Goal: Find specific page/section: Find specific page/section

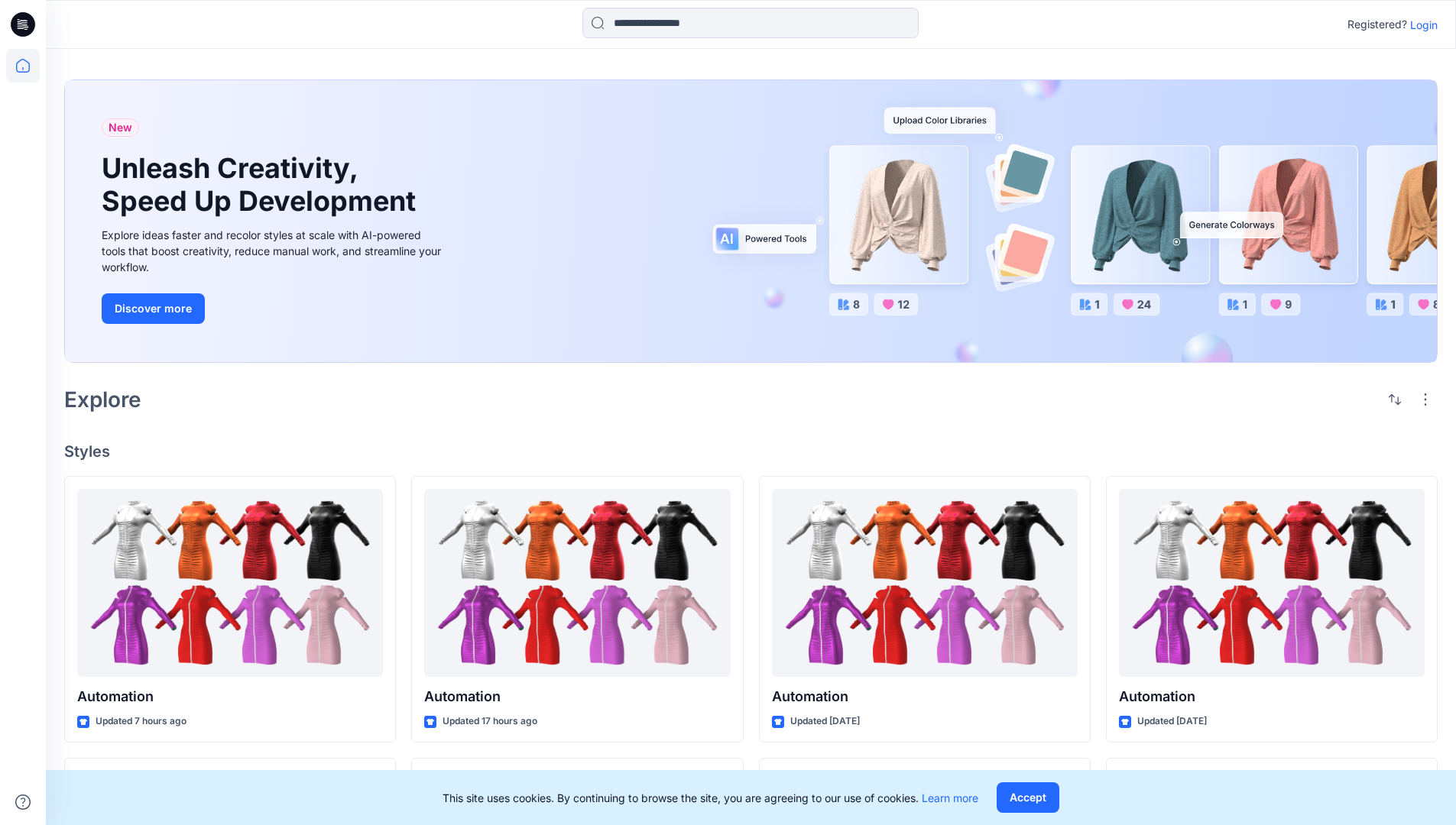
click at [1420, 25] on p "Login" at bounding box center [1424, 25] width 27 height 16
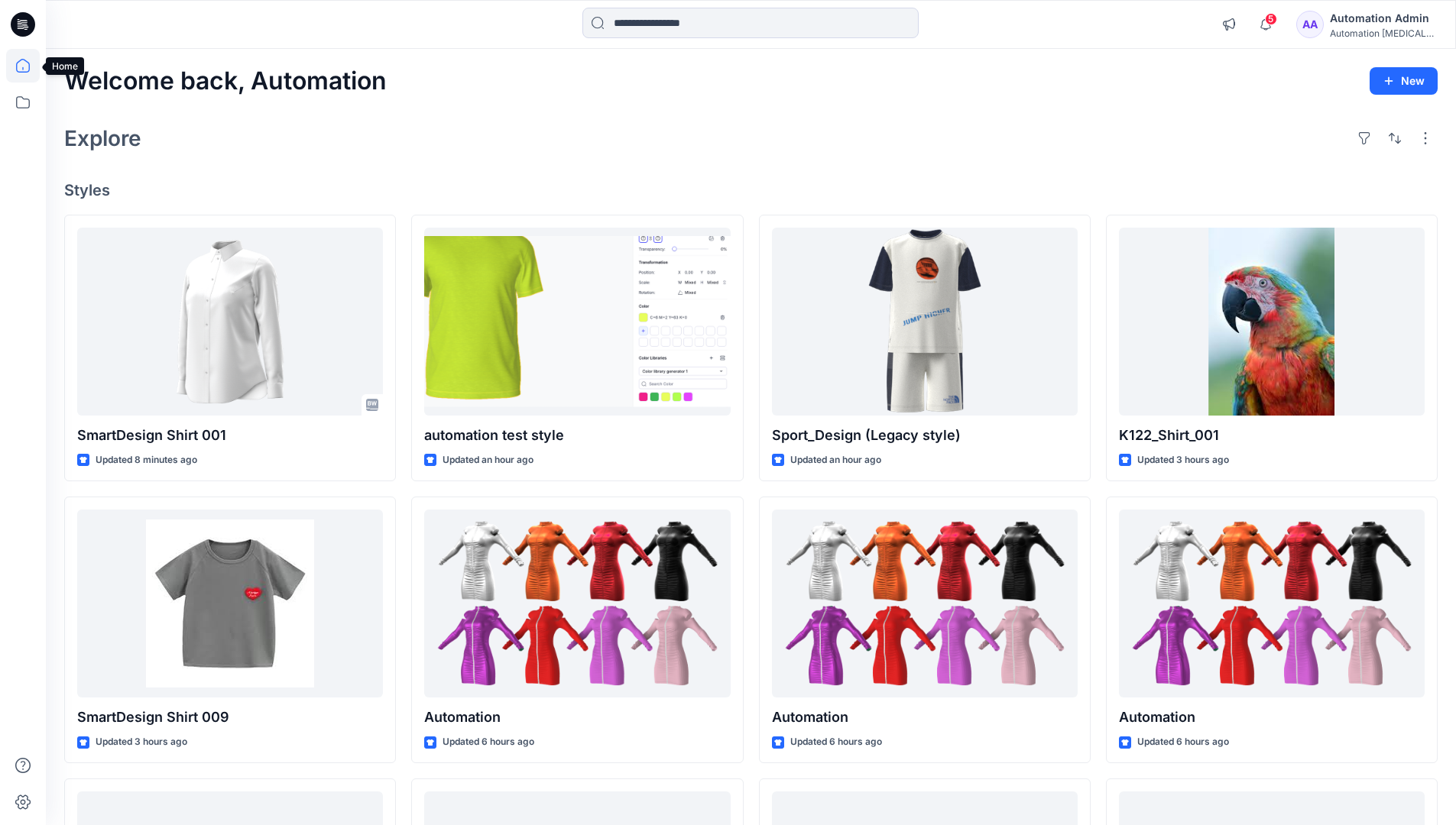
click at [29, 66] on icon at bounding box center [23, 65] width 14 height 14
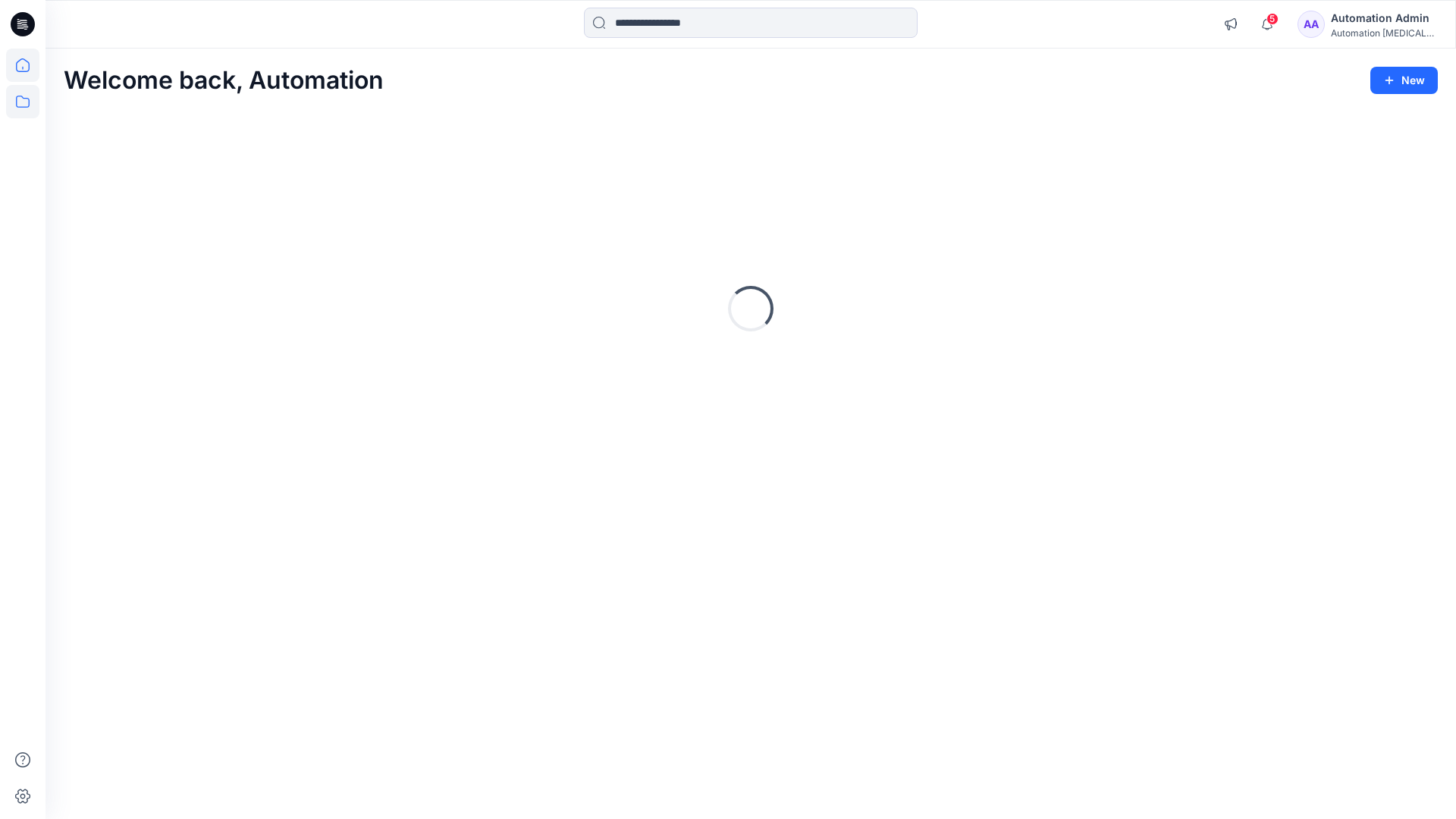
click at [27, 102] on icon at bounding box center [23, 102] width 34 height 34
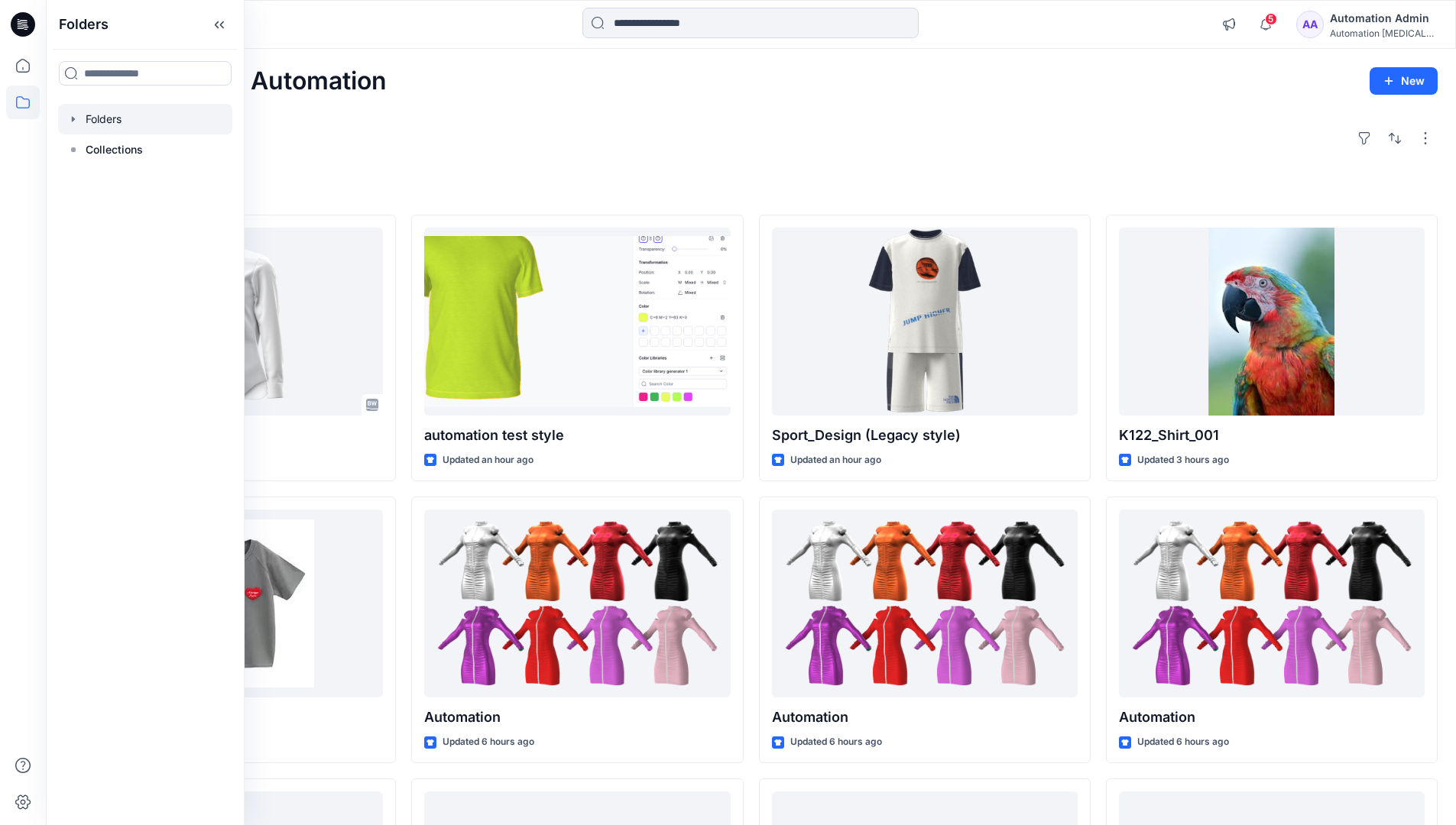
click at [164, 121] on div at bounding box center [145, 119] width 175 height 30
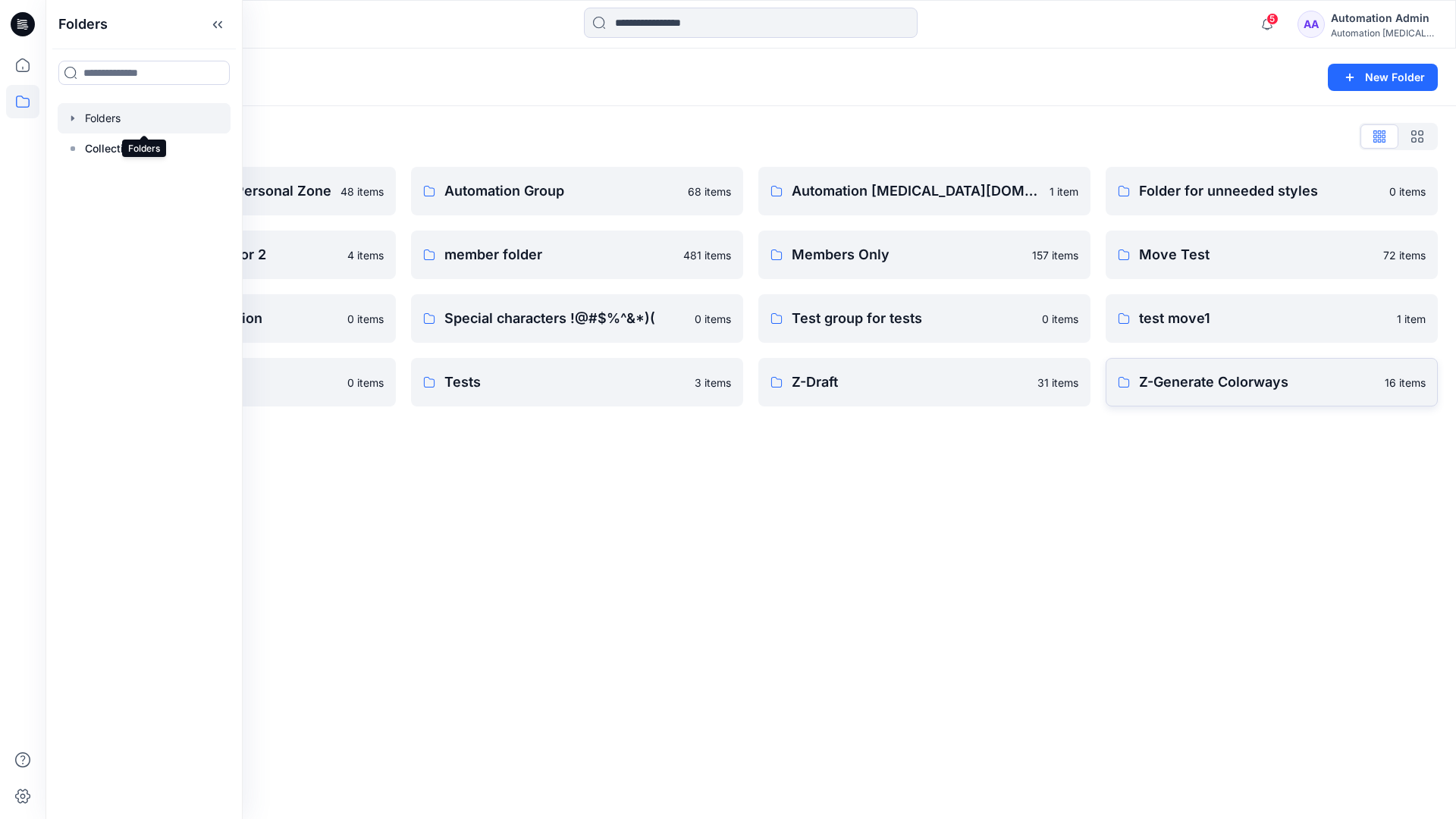
click at [1314, 381] on p "Z-Generate Colorways" at bounding box center [1257, 382] width 237 height 21
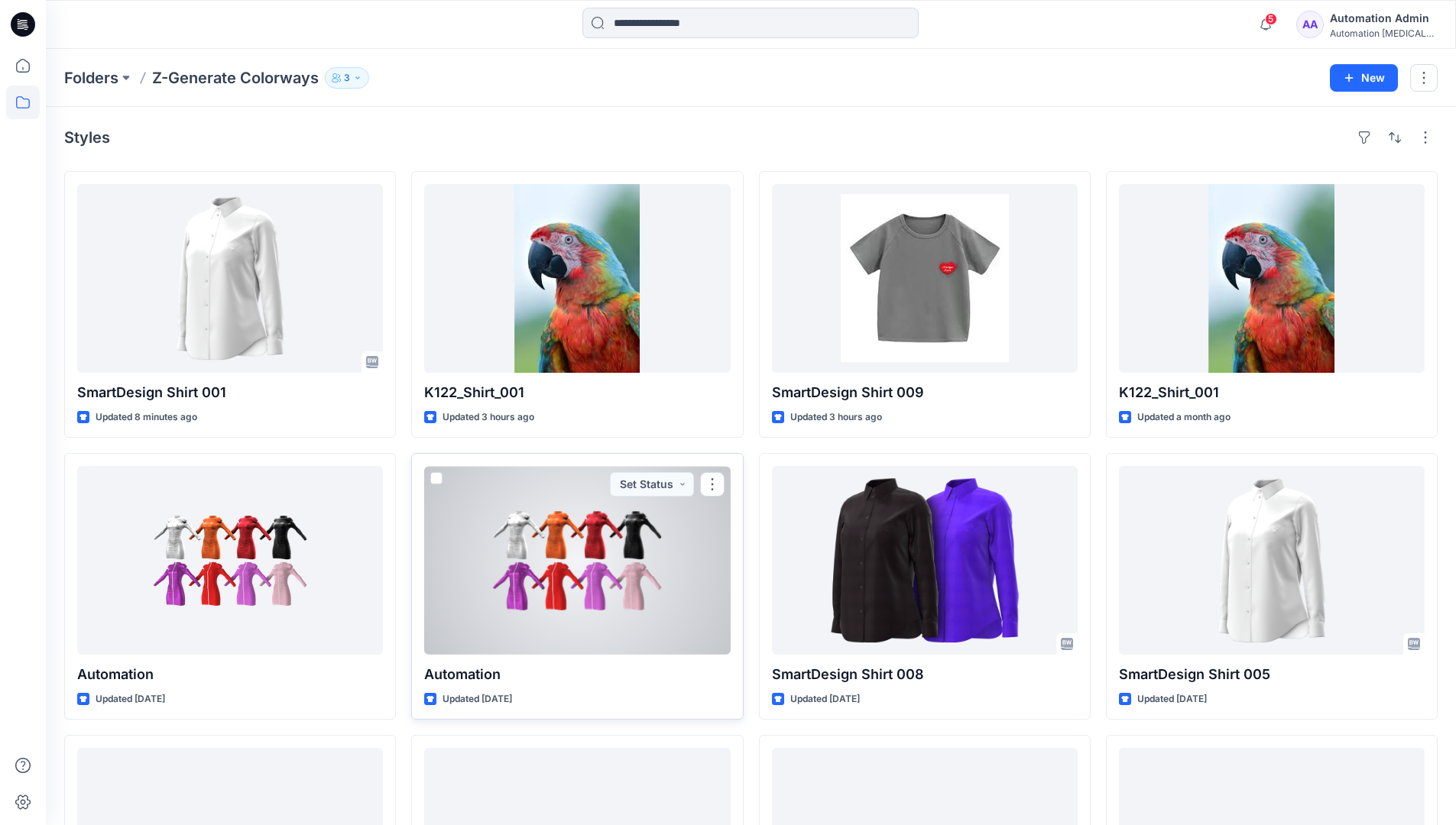
click at [441, 477] on span at bounding box center [436, 478] width 12 height 12
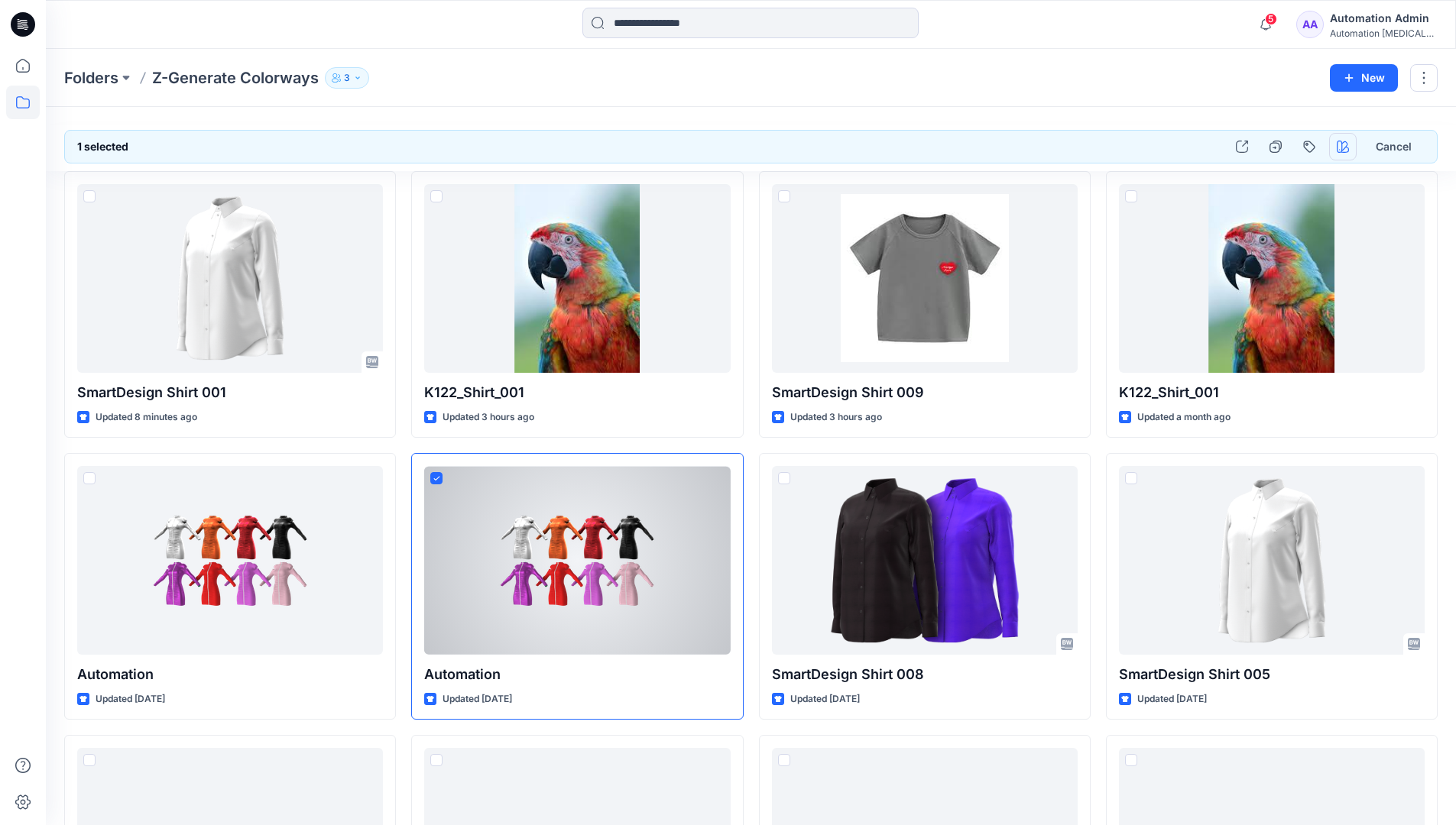
click at [1342, 147] on icon "button" at bounding box center [1343, 146] width 12 height 12
